Goal: Task Accomplishment & Management: Manage account settings

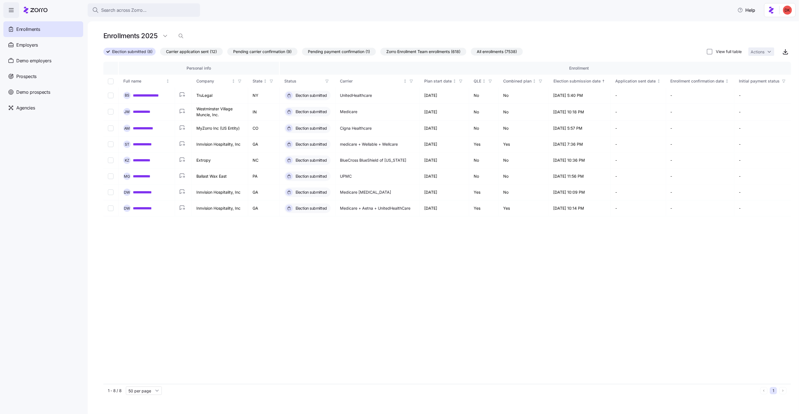
click at [506, 51] on span "All enrollments (7538)" at bounding box center [496, 51] width 40 height 7
click at [471, 53] on input "All enrollments (7538)" at bounding box center [471, 53] width 0 height 0
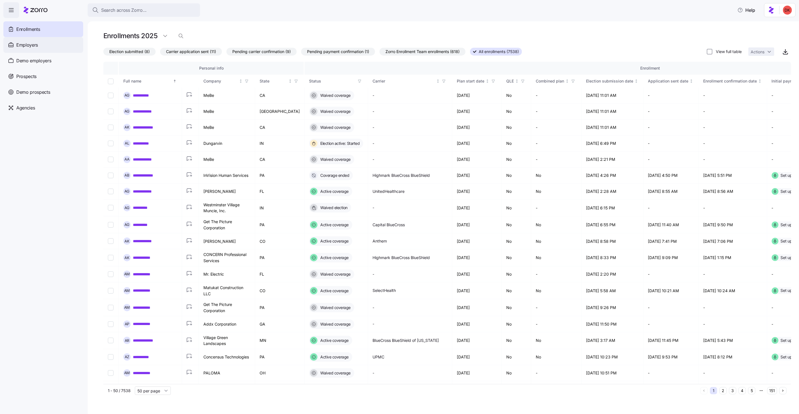
click at [49, 49] on div "Employers" at bounding box center [43, 45] width 80 height 16
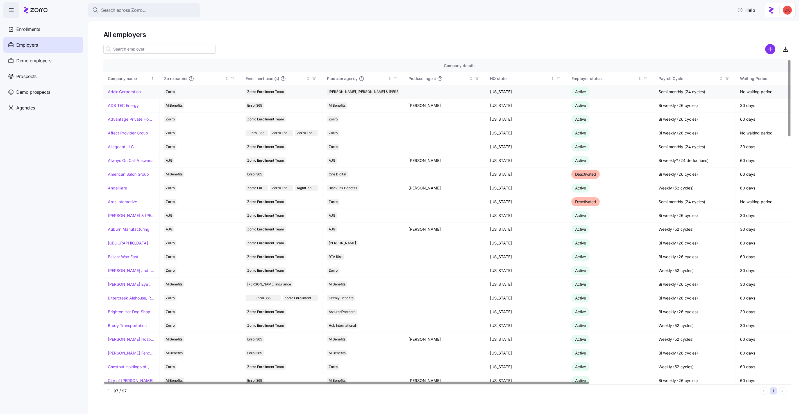
click at [127, 93] on link "Addx Corporation" at bounding box center [124, 92] width 33 height 6
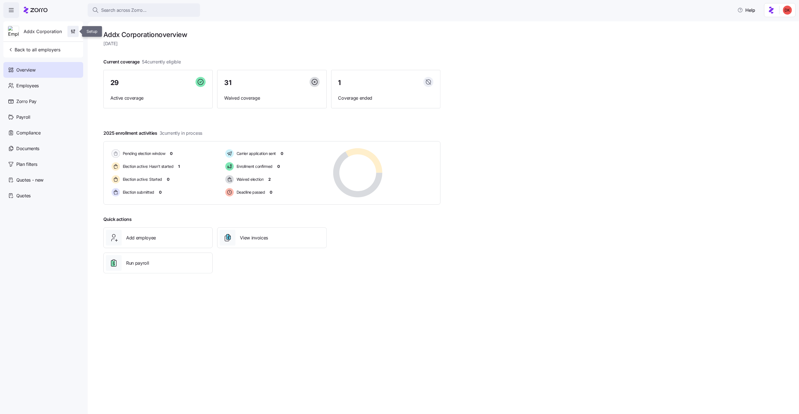
click at [74, 33] on icon "button" at bounding box center [74, 32] width 0 height 3
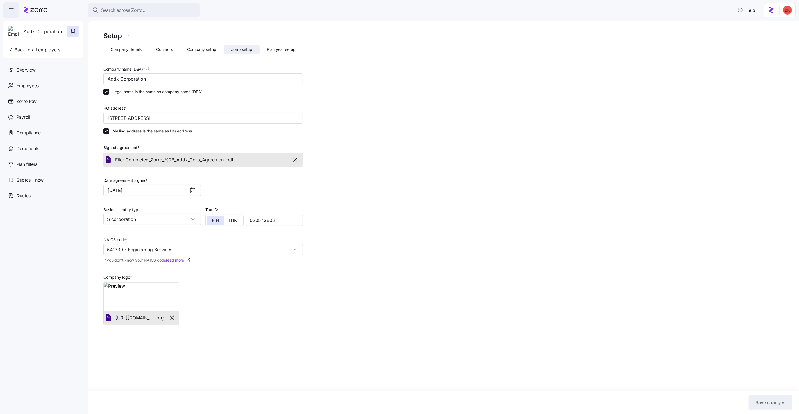
click at [241, 50] on span "Zorro setup" at bounding box center [241, 49] width 21 height 4
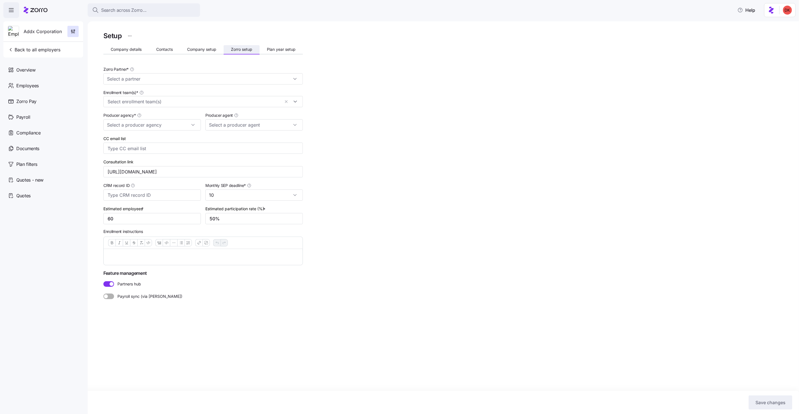
type input "Zorro"
type input "[PERSON_NAME], [PERSON_NAME] & [PERSON_NAME]"
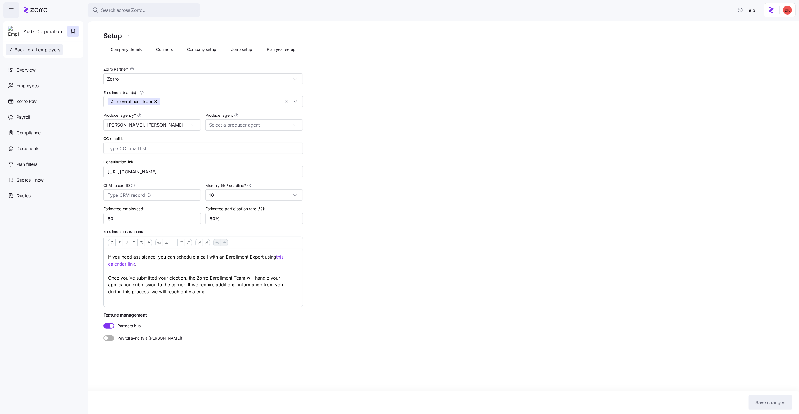
click at [49, 50] on span "Back to all employers" at bounding box center [34, 49] width 53 height 7
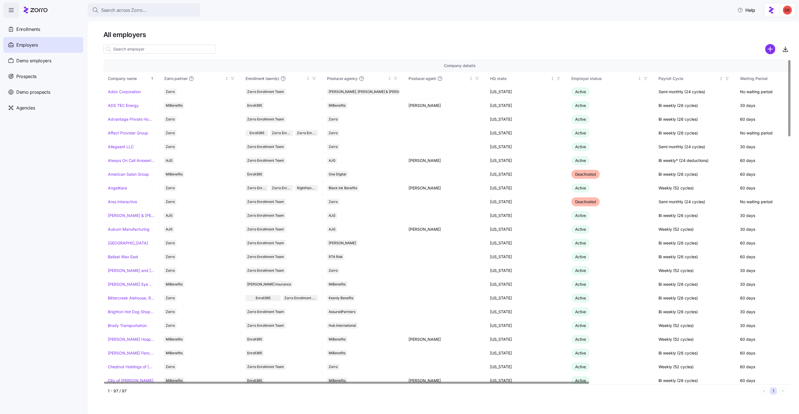
click at [211, 382] on div at bounding box center [346, 383] width 485 height 2
